Goal: Find specific page/section: Find specific page/section

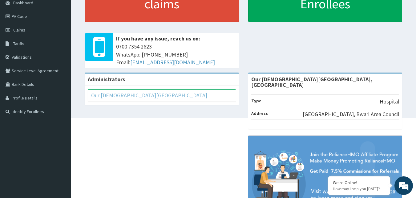
scroll to position [33, 0]
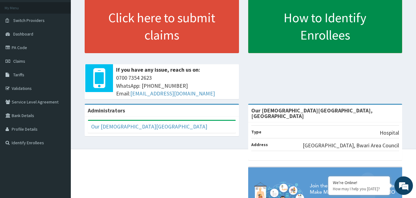
click at [290, 35] on link "How to Identify Enrollees" at bounding box center [325, 26] width 154 height 54
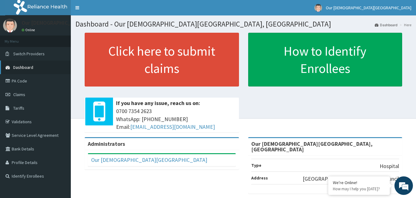
click at [31, 68] on span "Dashboard" at bounding box center [23, 67] width 20 height 6
click at [25, 82] on link "PA Code" at bounding box center [35, 81] width 71 height 14
